Goal: Download file/media

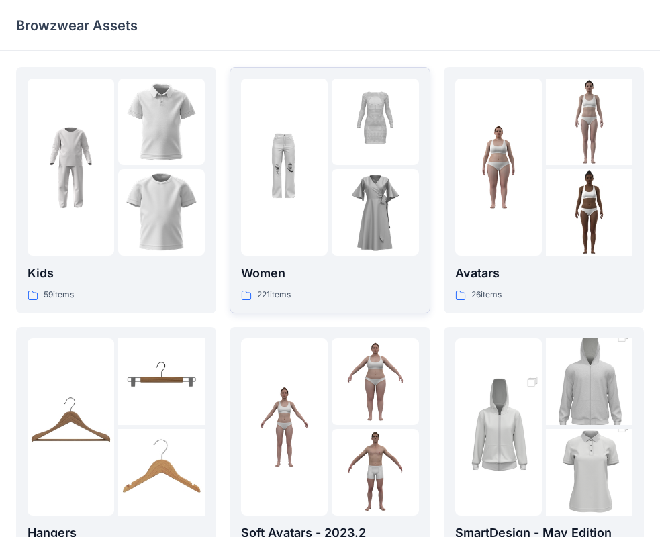
click at [320, 238] on div at bounding box center [284, 167] width 87 height 177
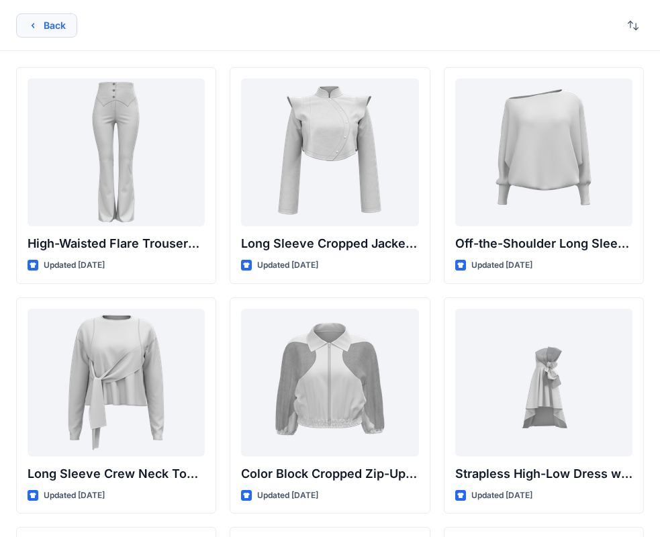
click at [35, 28] on icon "button" at bounding box center [33, 25] width 11 height 11
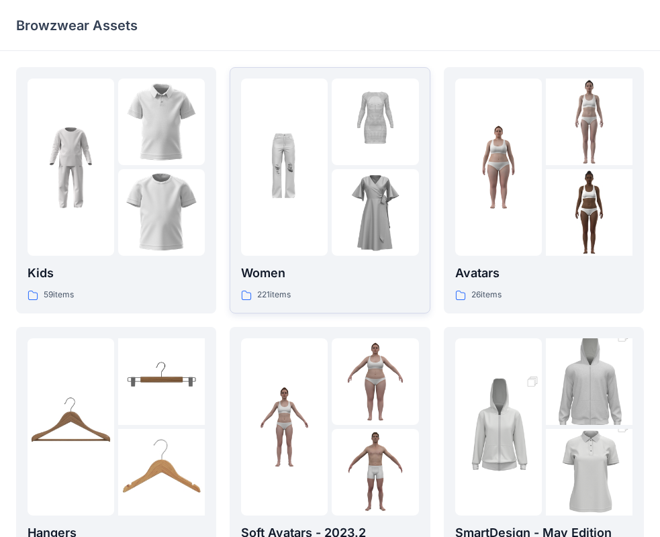
click at [367, 150] on img at bounding box center [375, 122] width 87 height 87
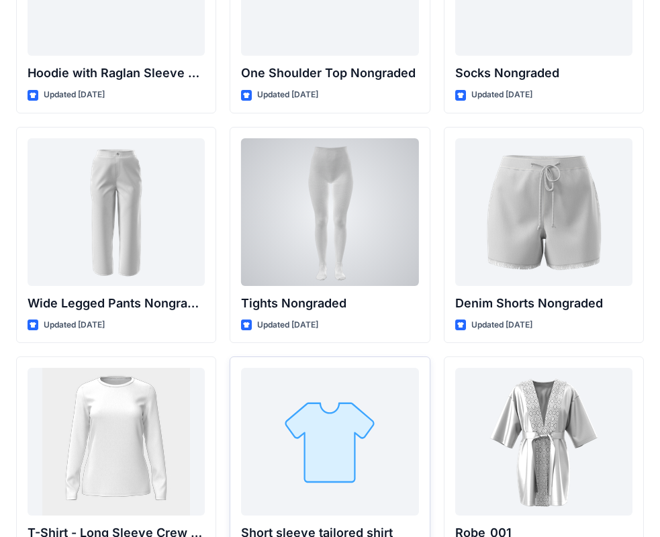
scroll to position [14257, 0]
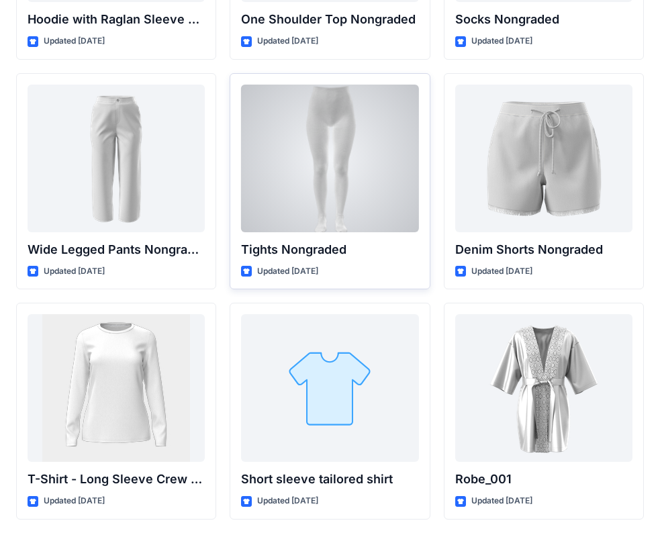
click at [322, 185] on div at bounding box center [329, 159] width 177 height 148
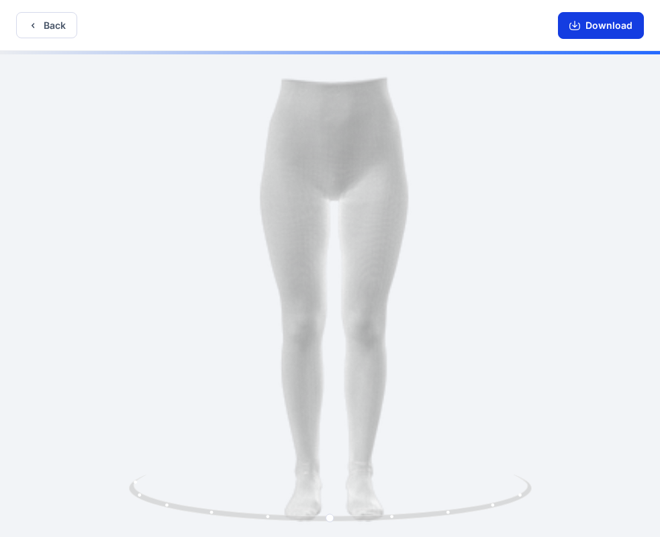
click at [600, 26] on button "Download" at bounding box center [601, 25] width 86 height 27
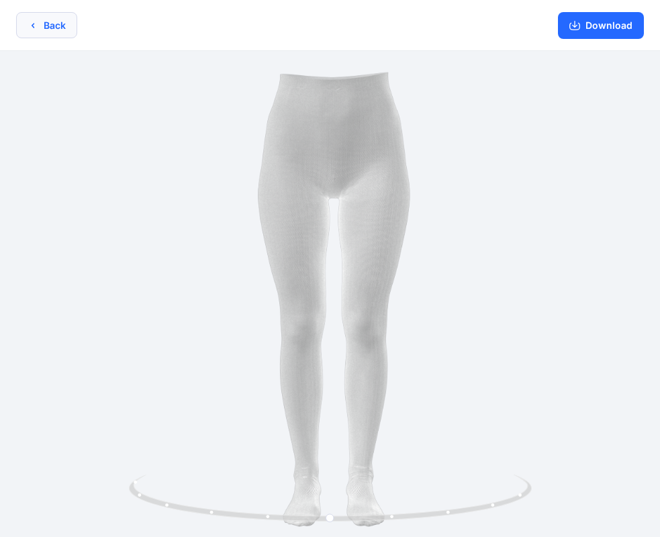
click at [38, 24] on icon "button" at bounding box center [33, 25] width 11 height 11
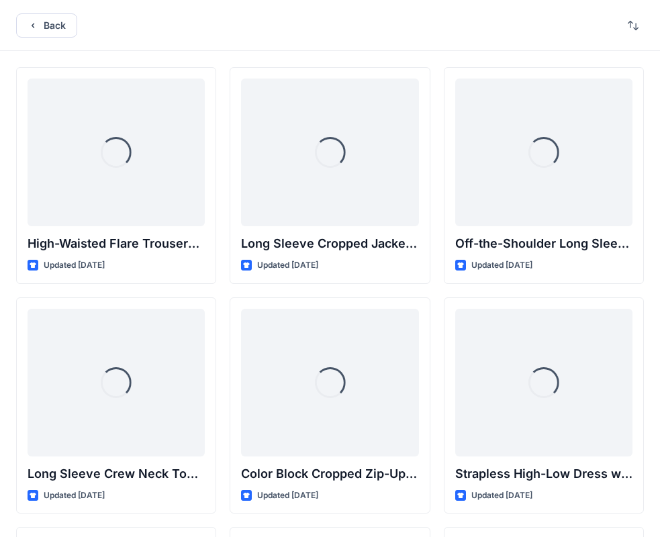
scroll to position [14257, 0]
